Goal: Book appointment/travel/reservation

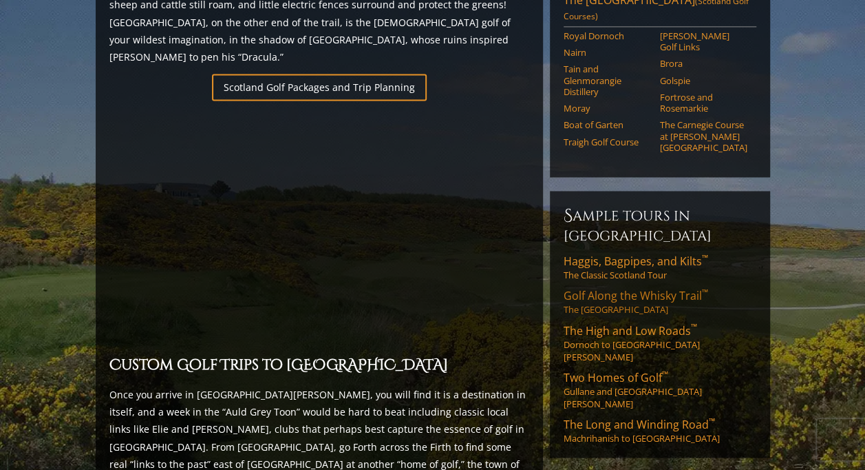
scroll to position [1033, 0]
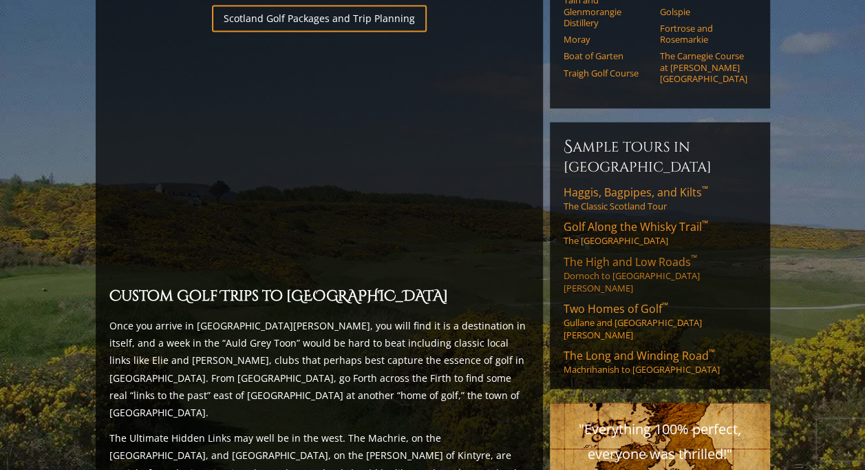
click at [596, 253] on link "The High and Low Roads ™ Dornoch to St. Andrews" at bounding box center [660, 273] width 193 height 40
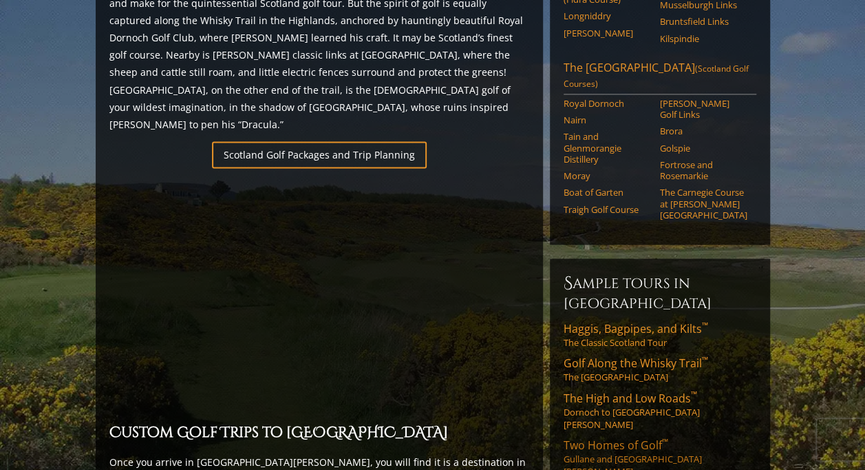
scroll to position [895, 0]
click at [610, 322] on link "Haggis, Bagpipes, and Kilts ™ The Classic Scotland Tour" at bounding box center [660, 336] width 193 height 28
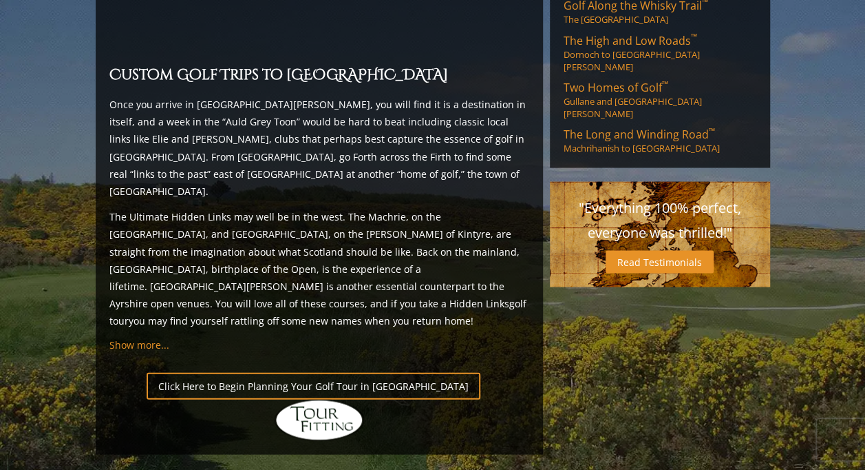
scroll to position [1190, 0]
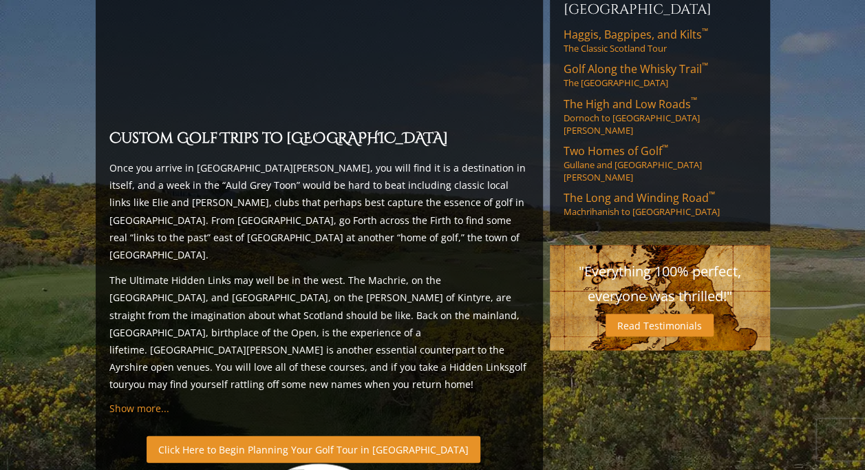
click at [303, 435] on link "Click Here to Begin Planning Your Golf Tour in Scotland" at bounding box center [314, 448] width 334 height 27
